Goal: Task Accomplishment & Management: Use online tool/utility

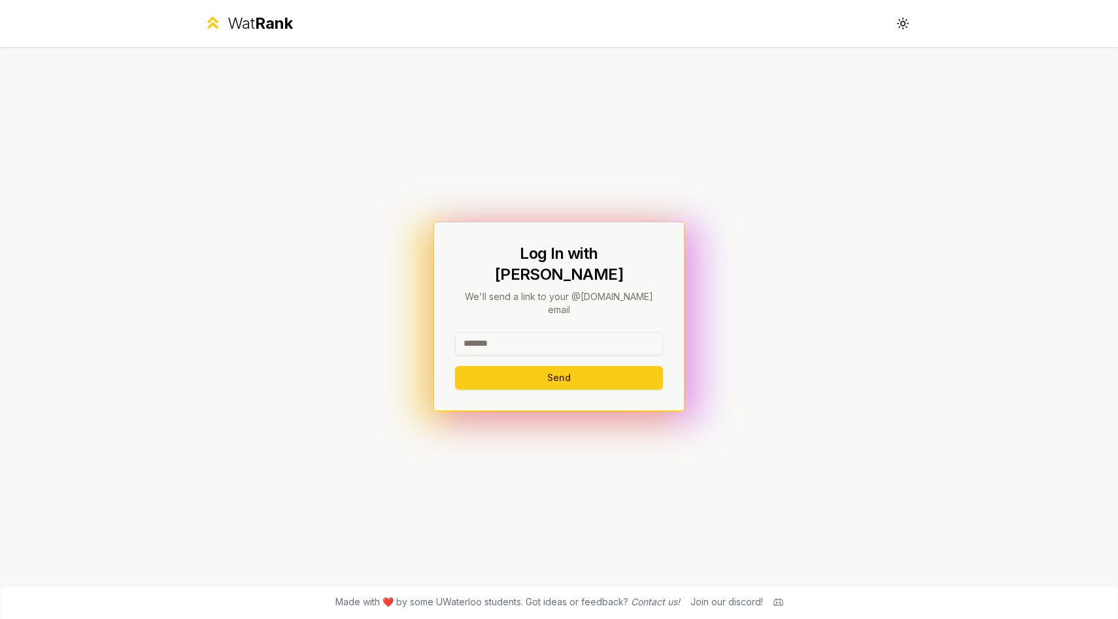
click at [568, 332] on input at bounding box center [559, 344] width 208 height 24
type input "******"
click at [484, 367] on button "Send" at bounding box center [559, 378] width 208 height 24
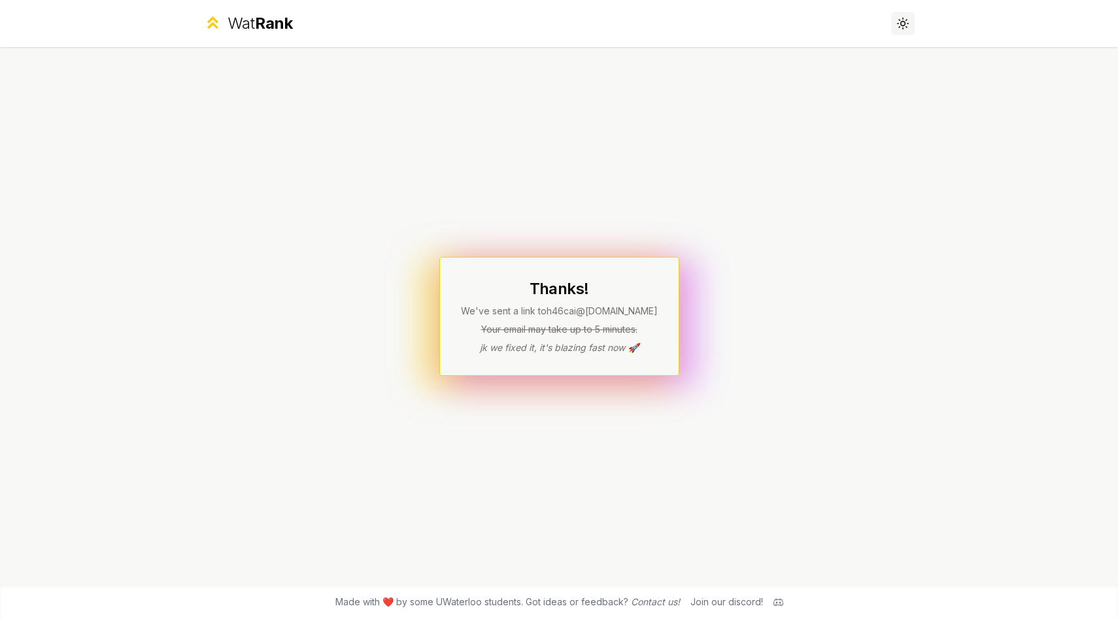
click at [900, 25] on icon at bounding box center [902, 23] width 12 height 12
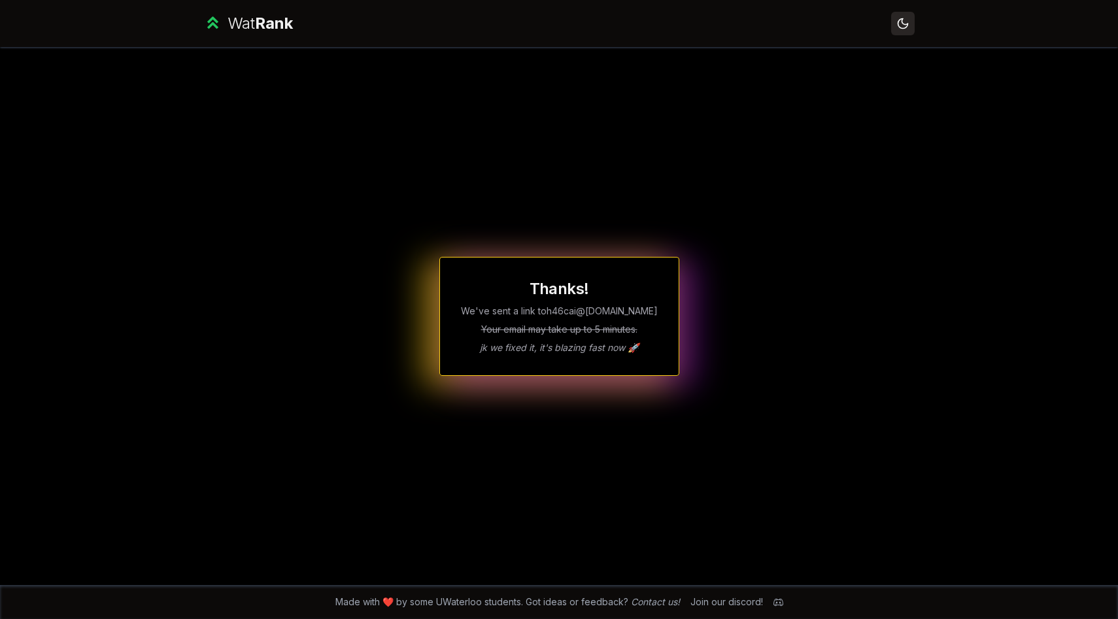
click at [900, 26] on icon at bounding box center [902, 23] width 12 height 12
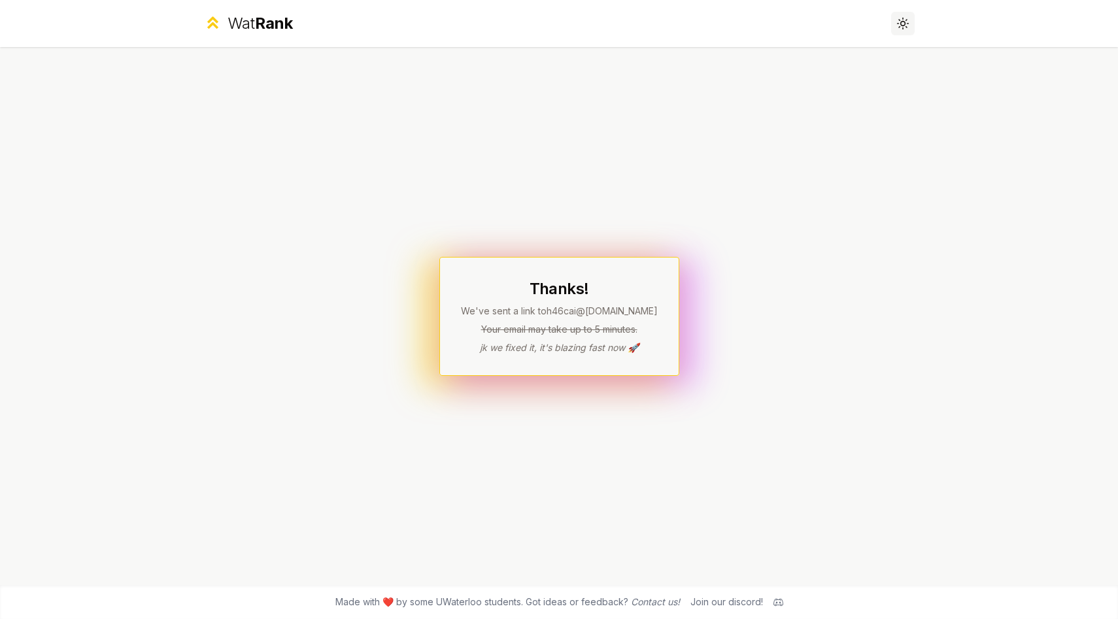
click at [900, 26] on icon at bounding box center [902, 23] width 12 height 12
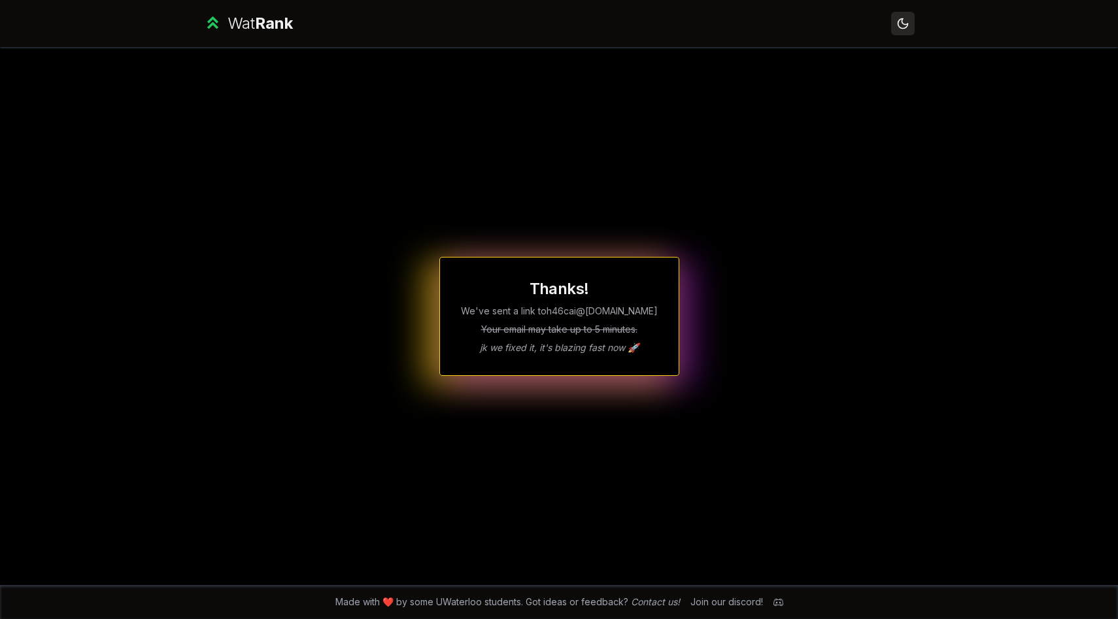
click at [900, 26] on icon at bounding box center [902, 23] width 12 height 12
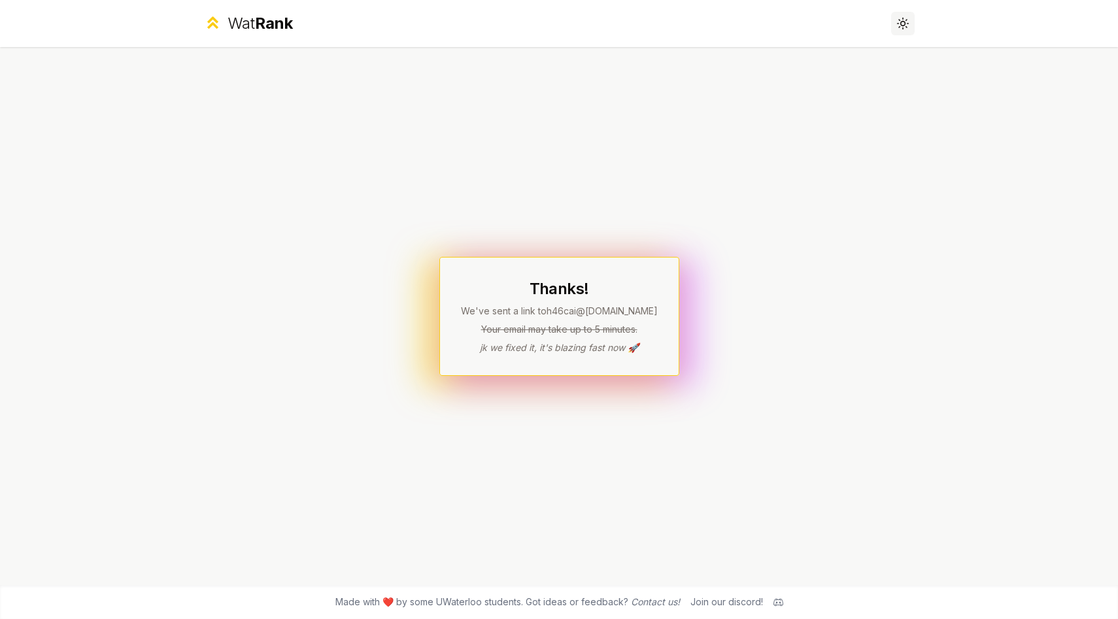
click at [900, 26] on icon at bounding box center [902, 23] width 12 height 12
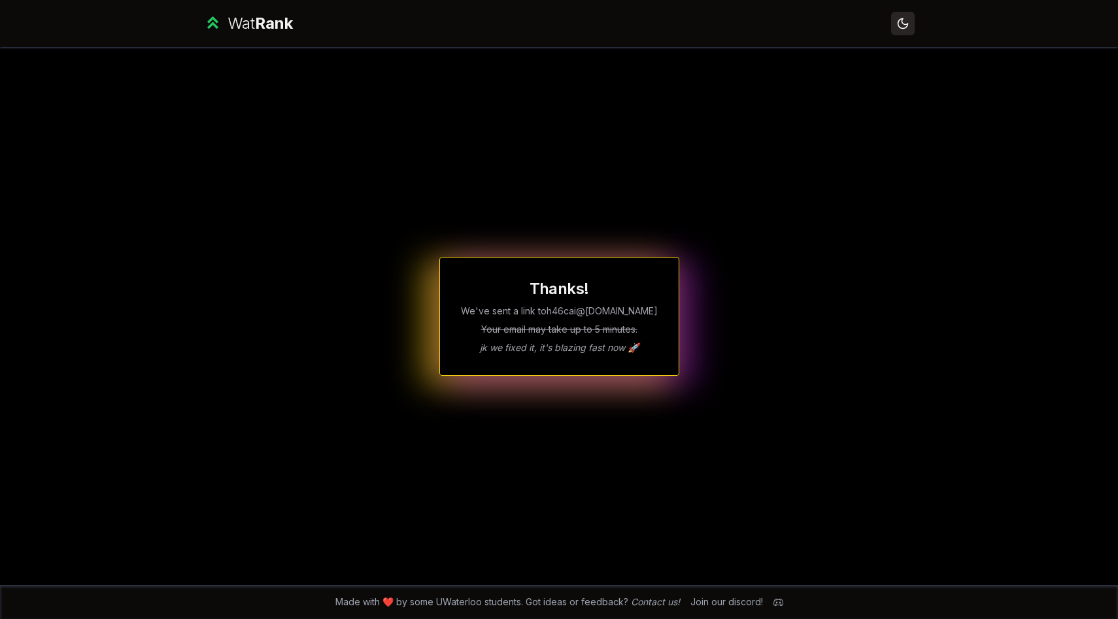
click at [900, 26] on icon at bounding box center [902, 23] width 12 height 12
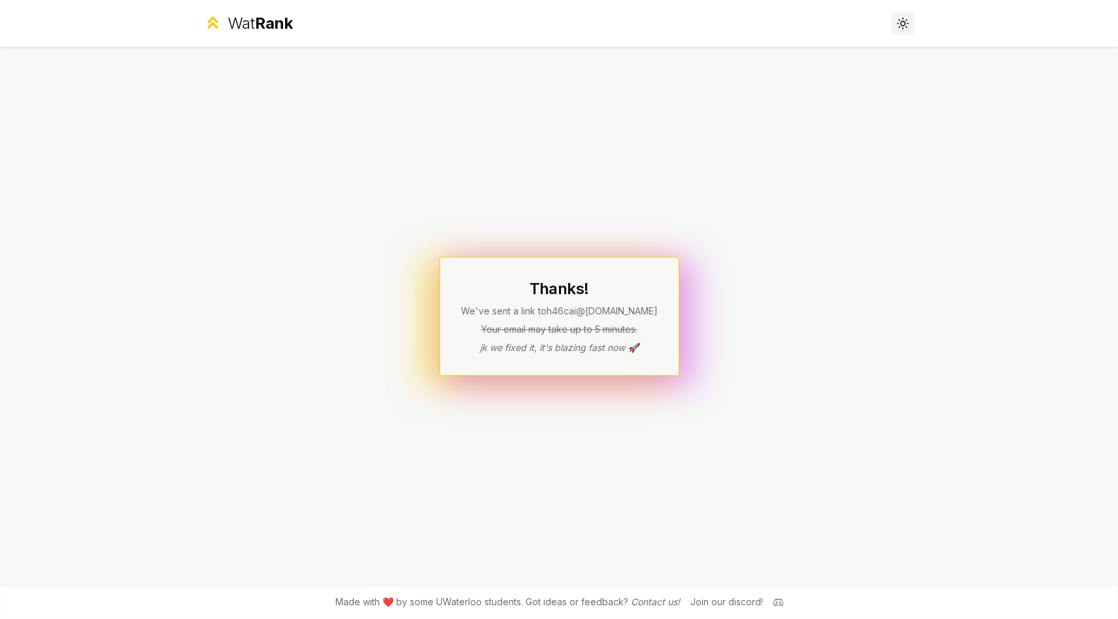
click at [901, 15] on button "Toggle theme" at bounding box center [903, 24] width 24 height 24
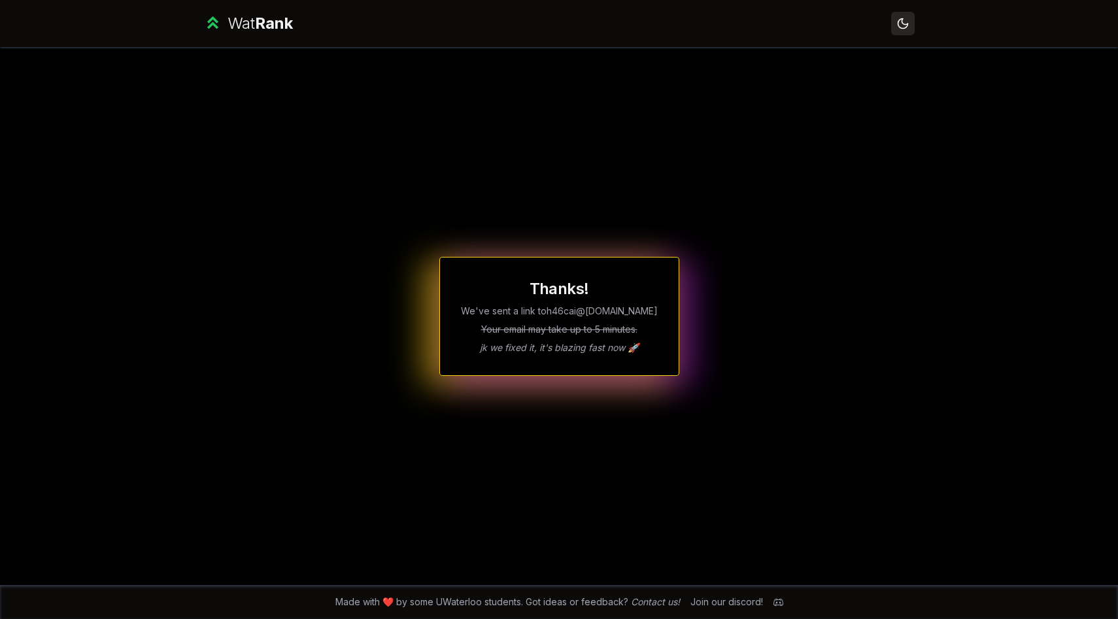
click at [901, 15] on button "Toggle theme" at bounding box center [903, 24] width 24 height 24
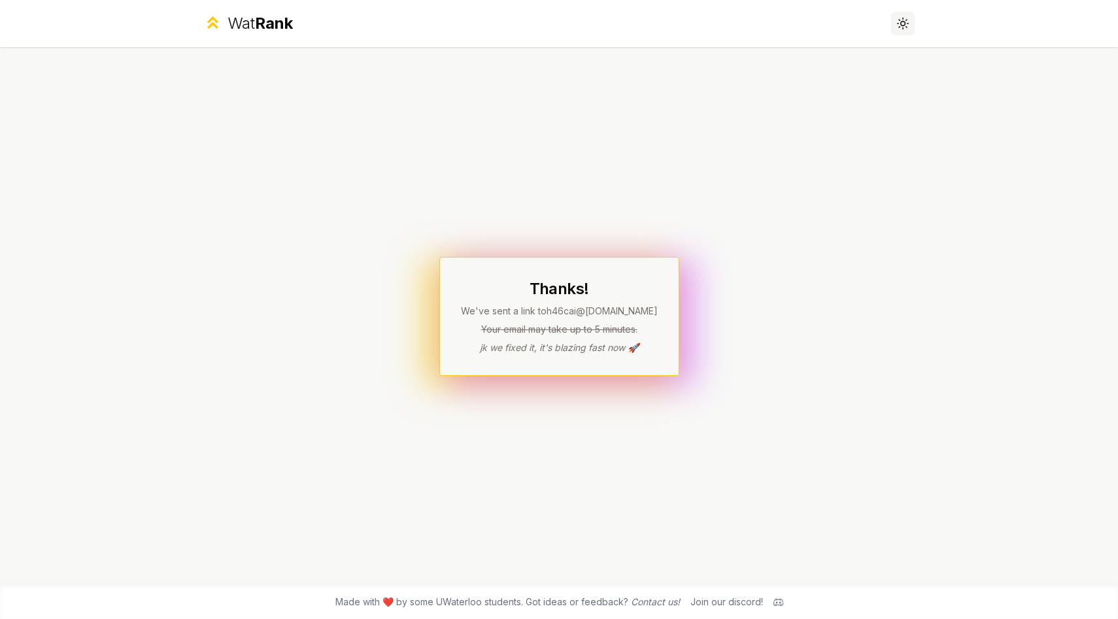
click at [901, 15] on button "Toggle theme" at bounding box center [903, 24] width 24 height 24
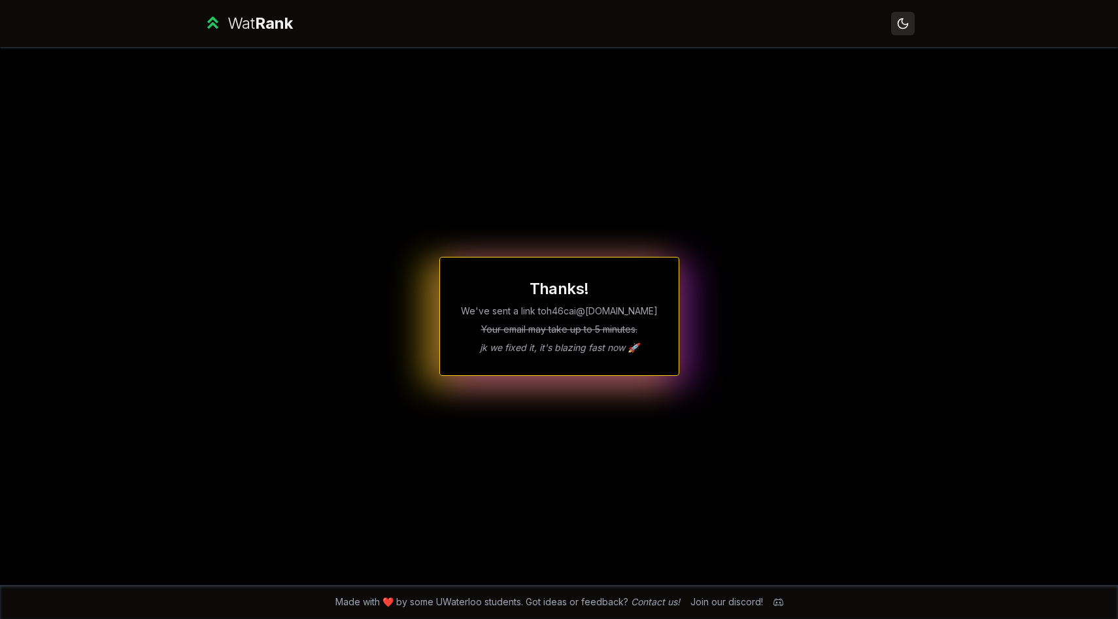
click at [901, 18] on icon at bounding box center [902, 23] width 12 height 12
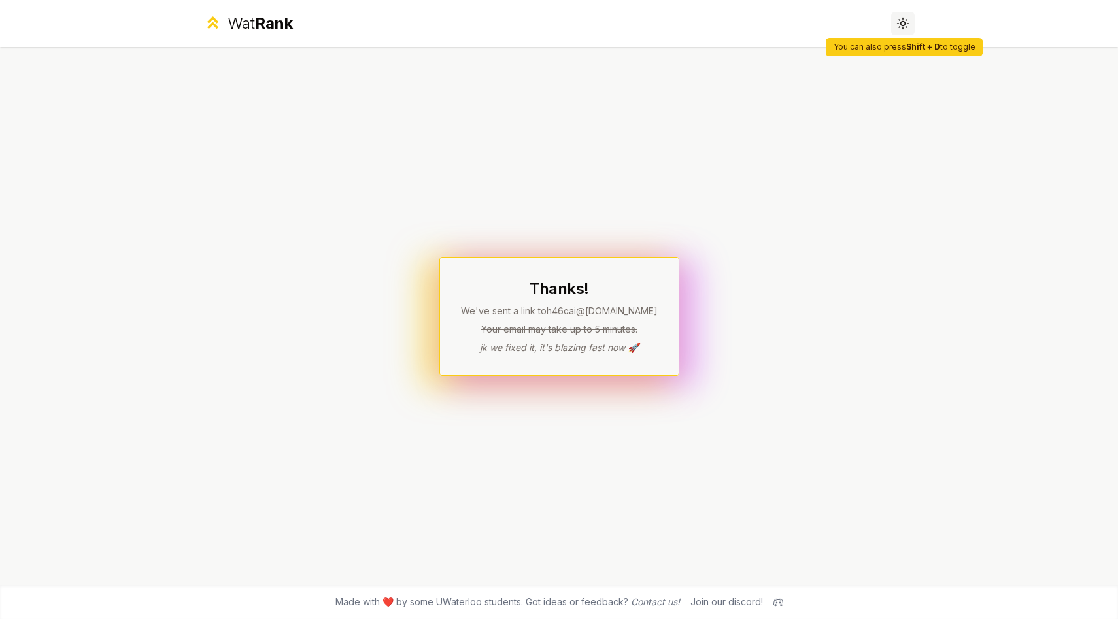
click at [899, 22] on icon at bounding box center [902, 23] width 12 height 12
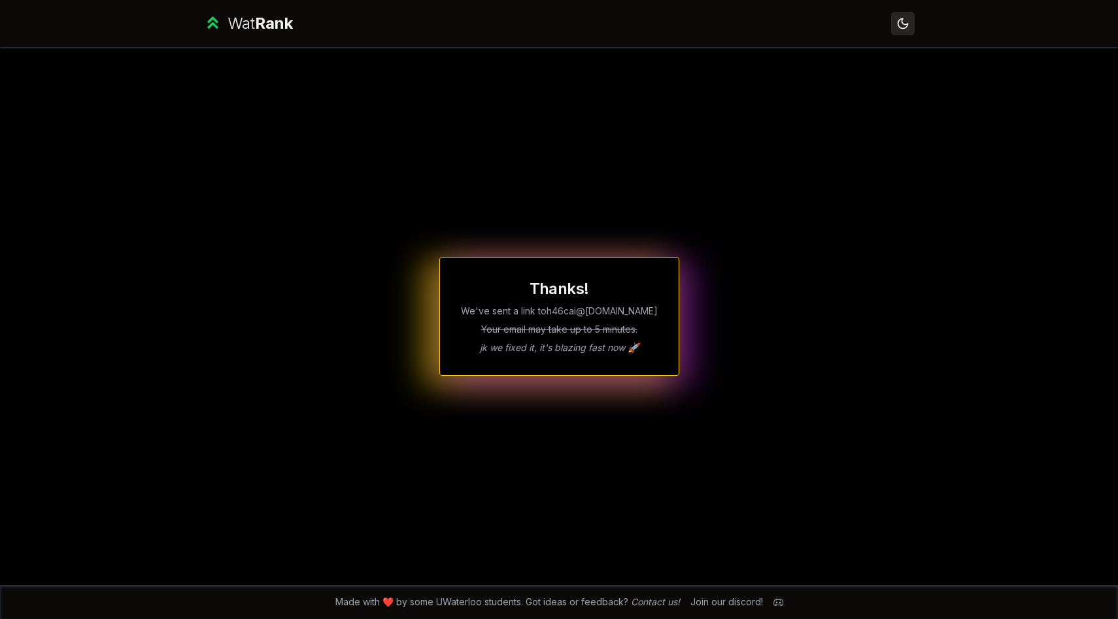
click at [899, 22] on icon at bounding box center [902, 23] width 12 height 12
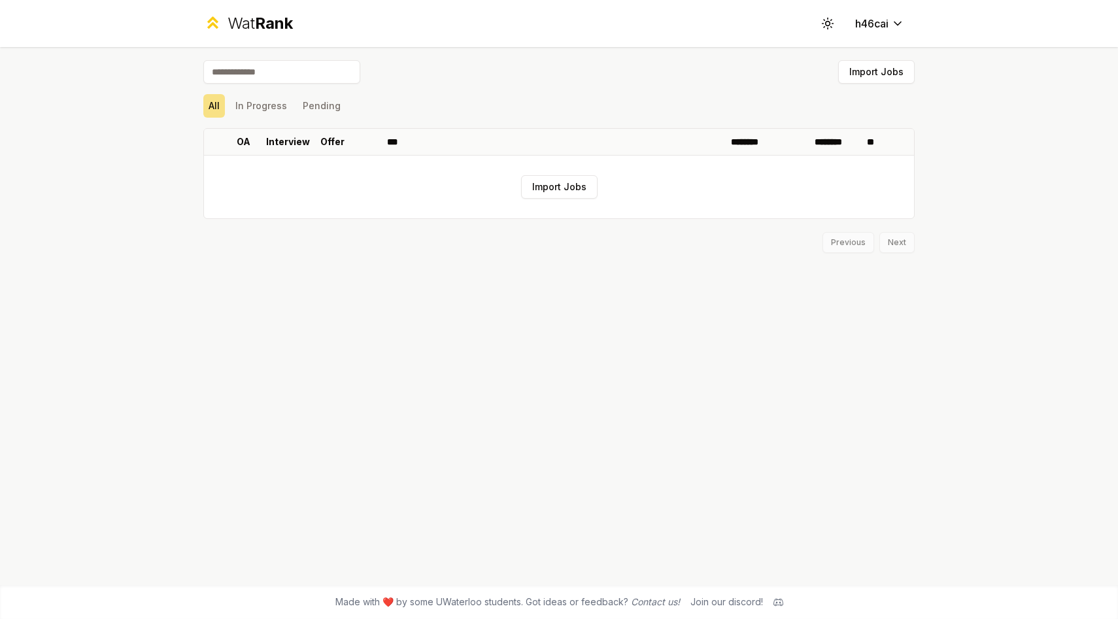
click at [155, 192] on div "Wat Rank Toggle theme h46cai Import Jobs All In Progress Pending OA Interview O…" at bounding box center [559, 309] width 1118 height 619
click at [299, 81] on input at bounding box center [281, 72] width 157 height 24
click at [256, 105] on button "In Progress" at bounding box center [261, 106] width 62 height 24
click at [339, 105] on button "Pending" at bounding box center [321, 106] width 48 height 24
click at [830, 16] on button "Toggle theme" at bounding box center [828, 24] width 24 height 24
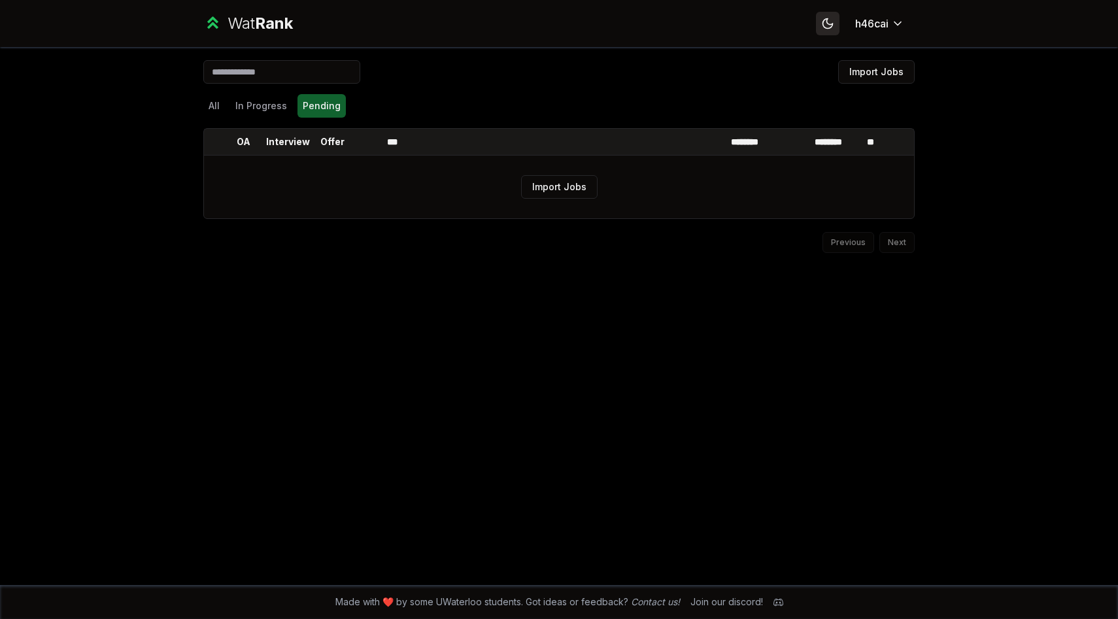
click at [830, 19] on icon at bounding box center [827, 23] width 12 height 12
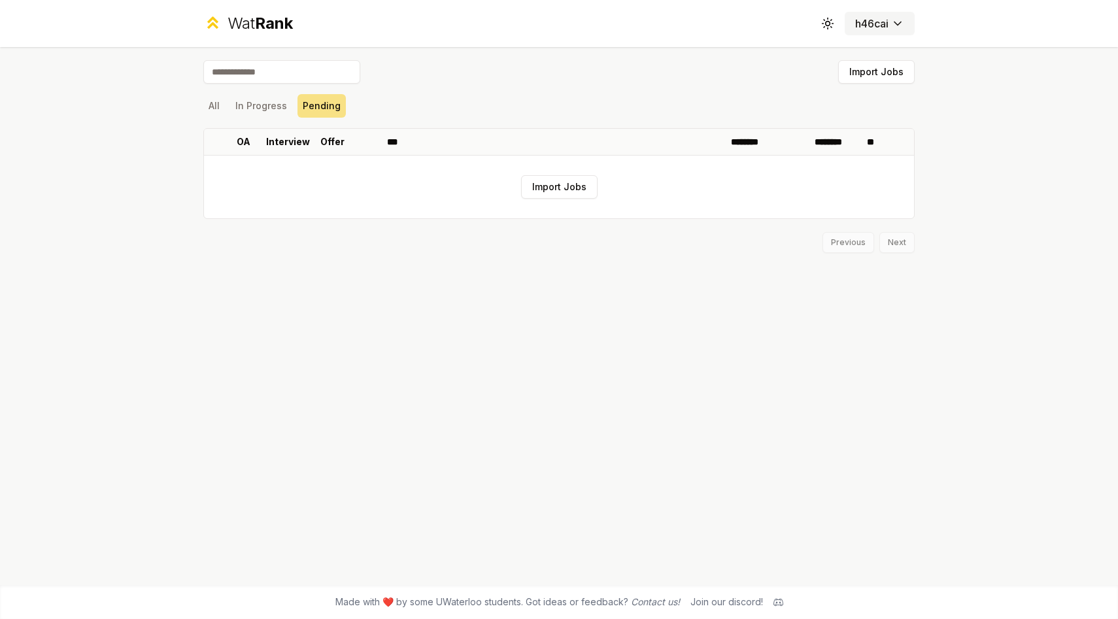
click at [871, 26] on html "Wat Rank Toggle theme h46cai Import Jobs All In Progress Pending OA Interview O…" at bounding box center [559, 309] width 1118 height 619
click at [882, 78] on html "Wat Rank Toggle theme h46cai Import Jobs All In Progress Pending OA Interview O…" at bounding box center [559, 309] width 1118 height 619
click at [888, 74] on button "Import Jobs" at bounding box center [876, 72] width 76 height 24
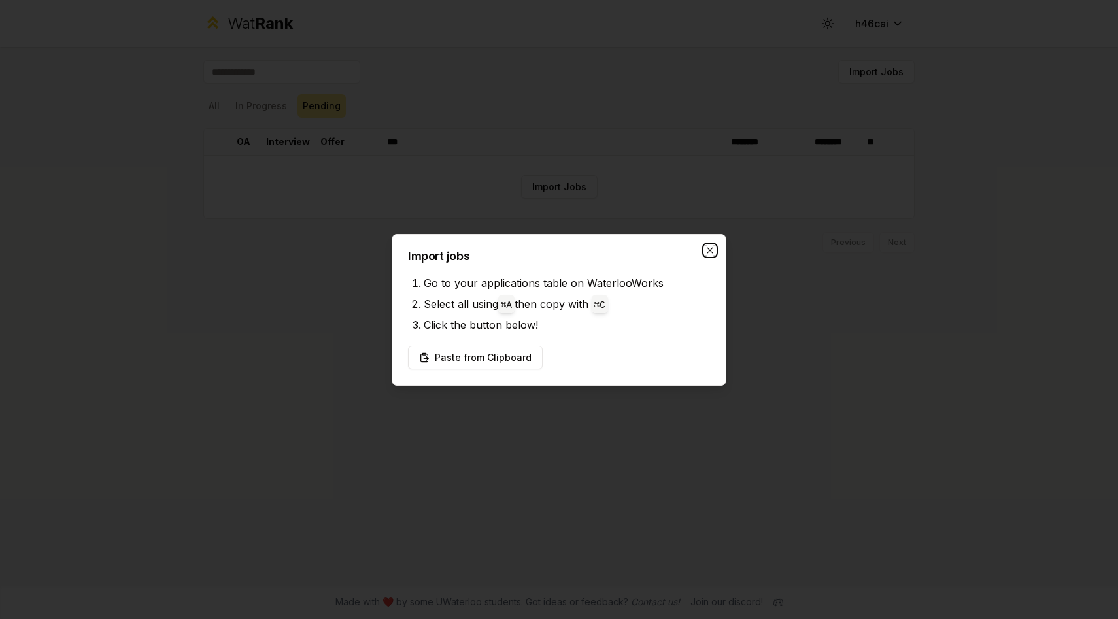
click at [711, 248] on icon "button" at bounding box center [710, 250] width 10 height 10
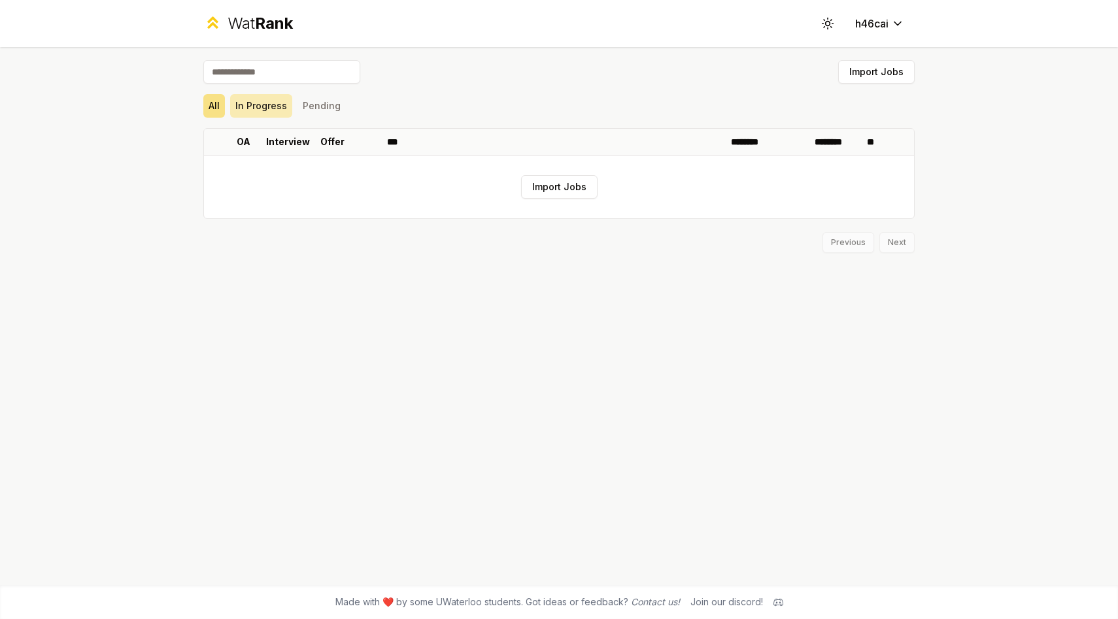
click at [267, 103] on button "In Progress" at bounding box center [261, 106] width 62 height 24
click at [312, 97] on button "Pending" at bounding box center [321, 106] width 48 height 24
click at [213, 108] on button "All" at bounding box center [214, 106] width 22 height 24
click at [574, 192] on button "Import Jobs" at bounding box center [559, 187] width 76 height 24
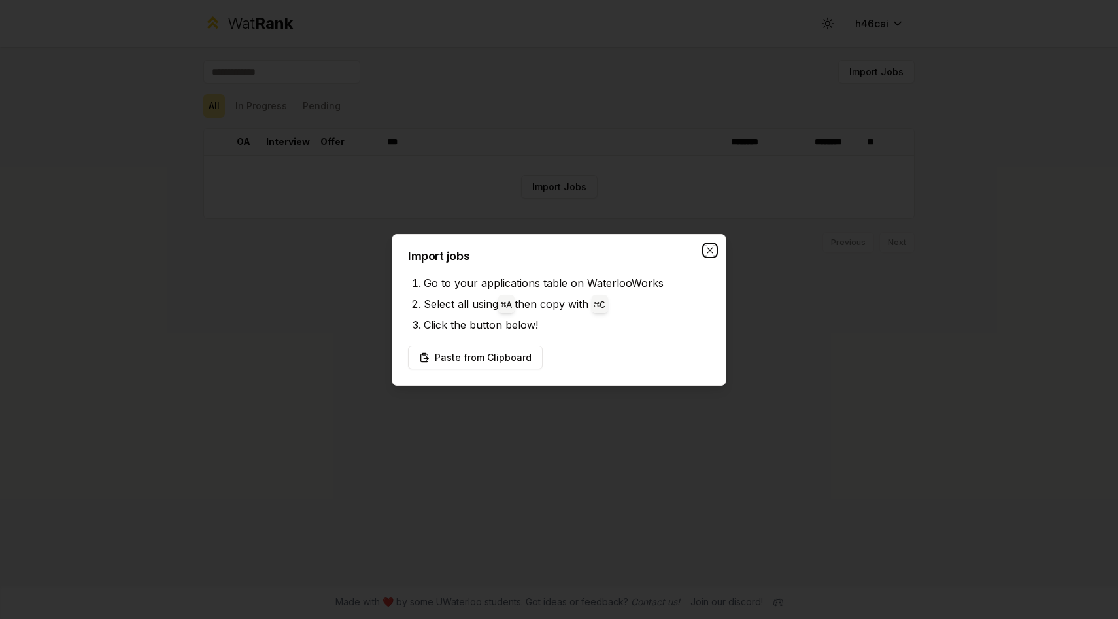
click at [705, 245] on icon "button" at bounding box center [710, 250] width 10 height 10
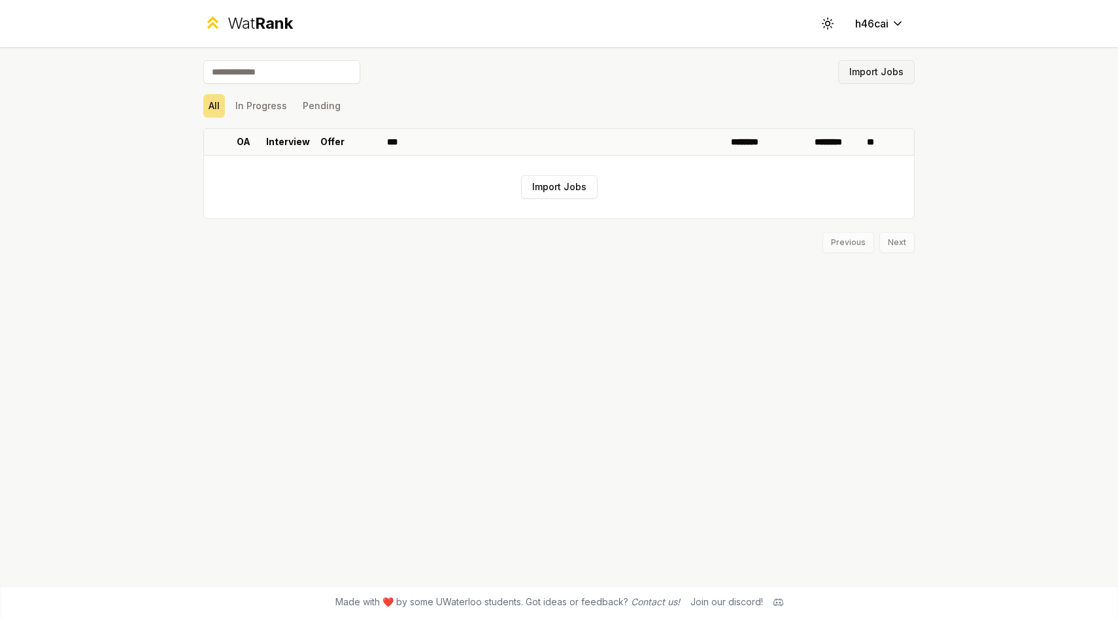
click at [856, 72] on button "Import Jobs" at bounding box center [876, 72] width 76 height 24
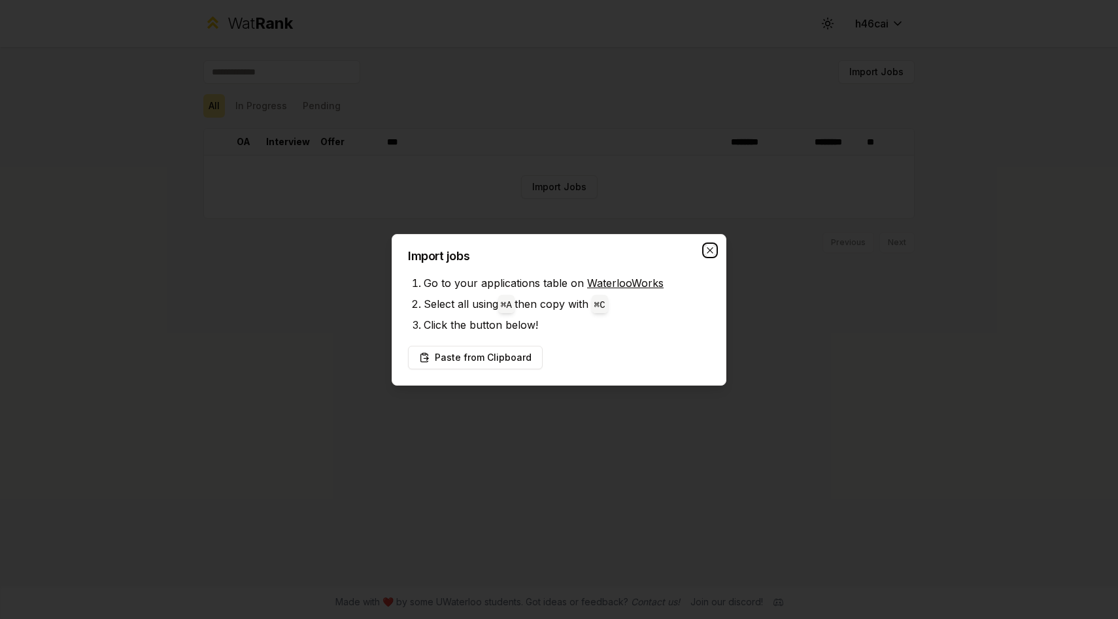
click at [708, 247] on icon "button" at bounding box center [710, 250] width 10 height 10
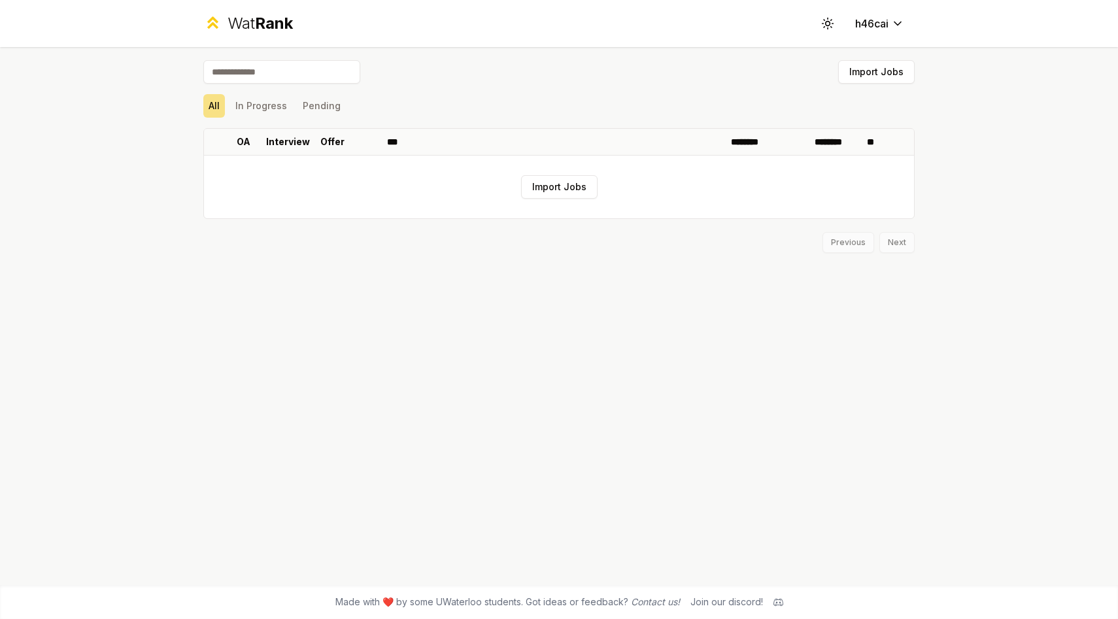
click at [860, 243] on div "Previous Next" at bounding box center [558, 236] width 711 height 34
click at [269, 111] on button "In Progress" at bounding box center [261, 106] width 62 height 24
click at [333, 104] on button "Pending" at bounding box center [321, 106] width 48 height 24
click at [250, 107] on button "In Progress" at bounding box center [261, 106] width 62 height 24
click at [226, 104] on div "All In Progress Pending" at bounding box center [558, 106] width 711 height 24
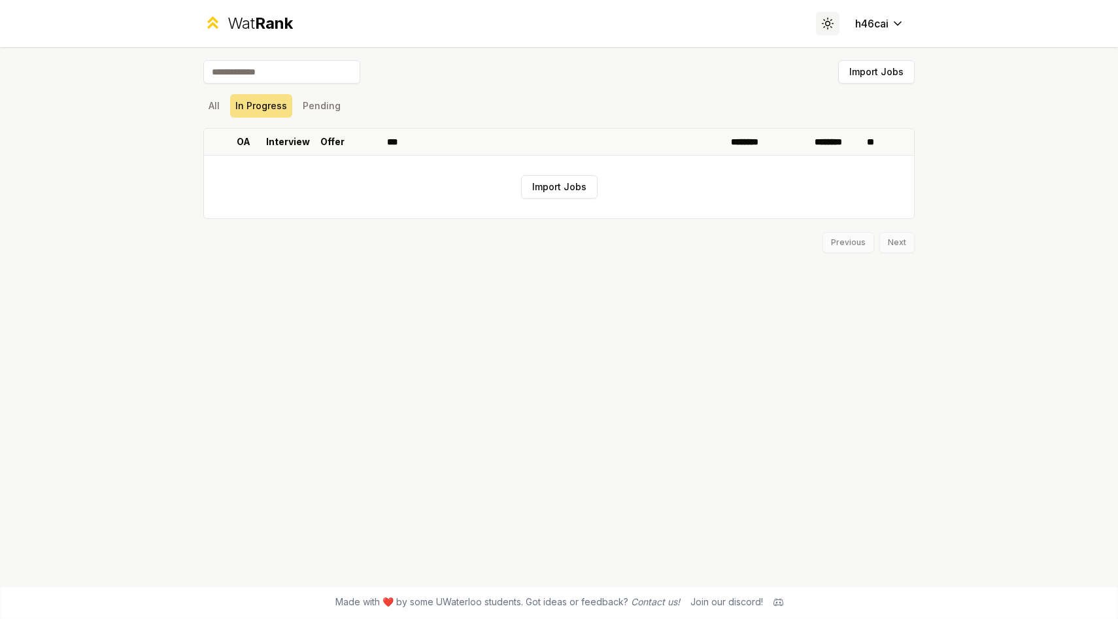
click at [828, 29] on icon at bounding box center [827, 23] width 12 height 12
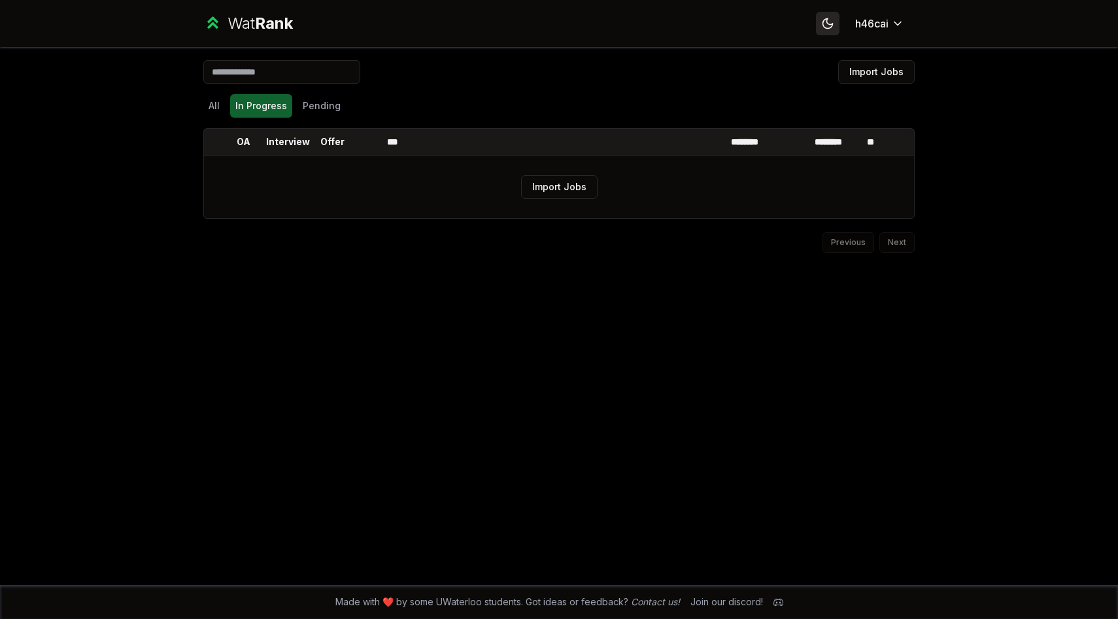
click at [826, 28] on icon at bounding box center [827, 23] width 9 height 9
